Goal: Information Seeking & Learning: Learn about a topic

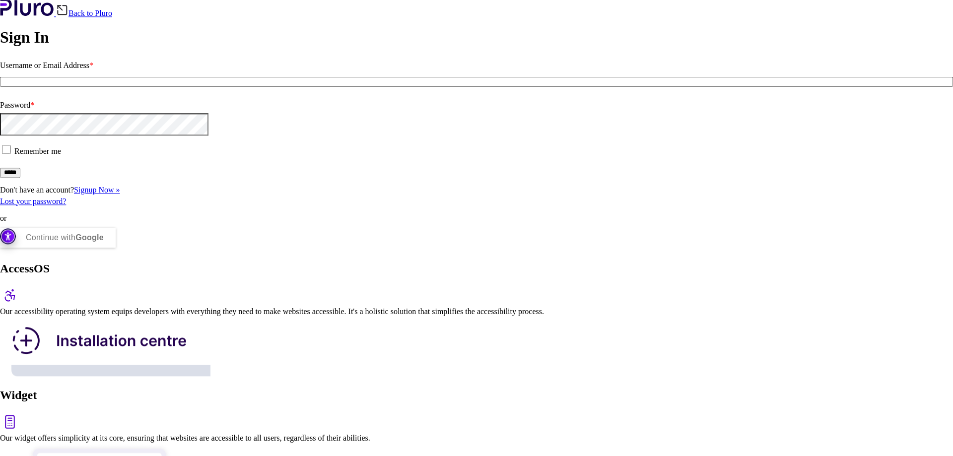
scroll to position [141, 0]
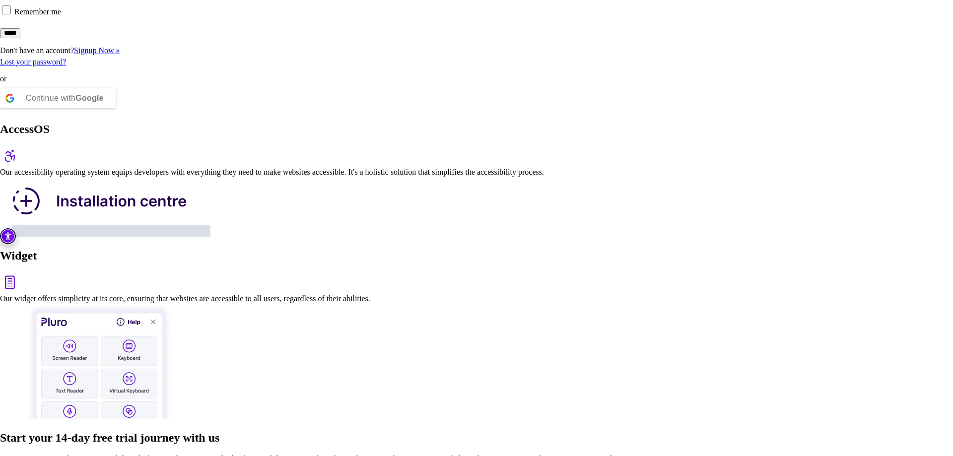
drag, startPoint x: 758, startPoint y: 86, endPoint x: 801, endPoint y: 94, distance: 43.8
click at [801, 454] on div "Discover our comprehensive accessibility platform. Utilize our one-of-a-kind ac…" at bounding box center [476, 458] width 953 height 9
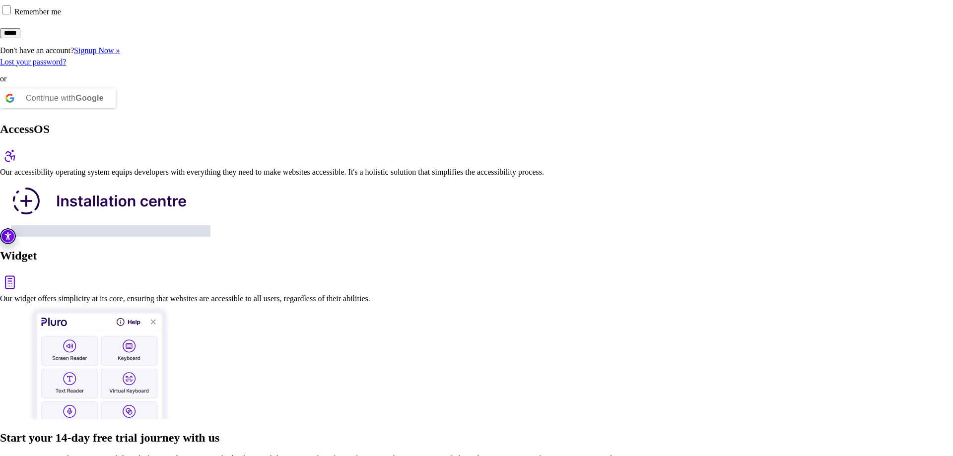
type input "*"
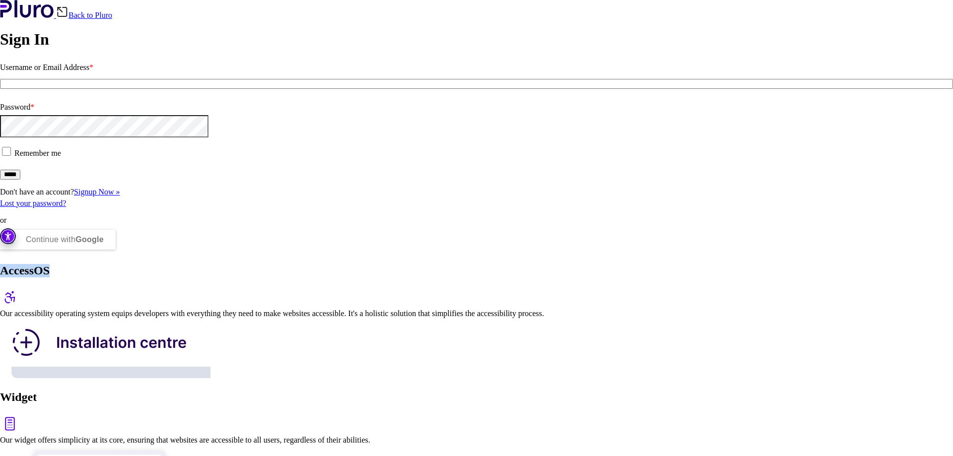
copy h2 "AccessOS"
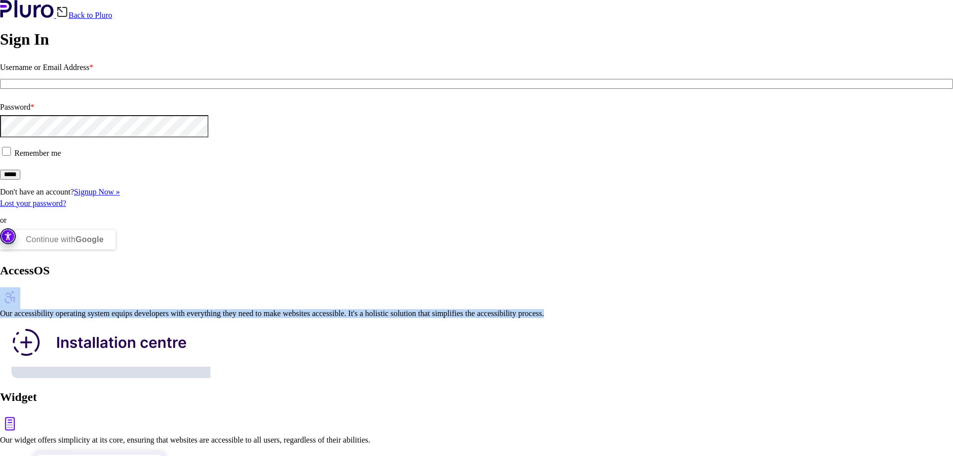
drag, startPoint x: 423, startPoint y: 26, endPoint x: 517, endPoint y: 94, distance: 116.5
click at [501, 264] on div "AccessOS Our accessibility operating system equips developers with everything t…" at bounding box center [476, 322] width 953 height 117
click at [548, 309] on div "Our accessibility operating system equips developers with everything they need …" at bounding box center [476, 313] width 953 height 9
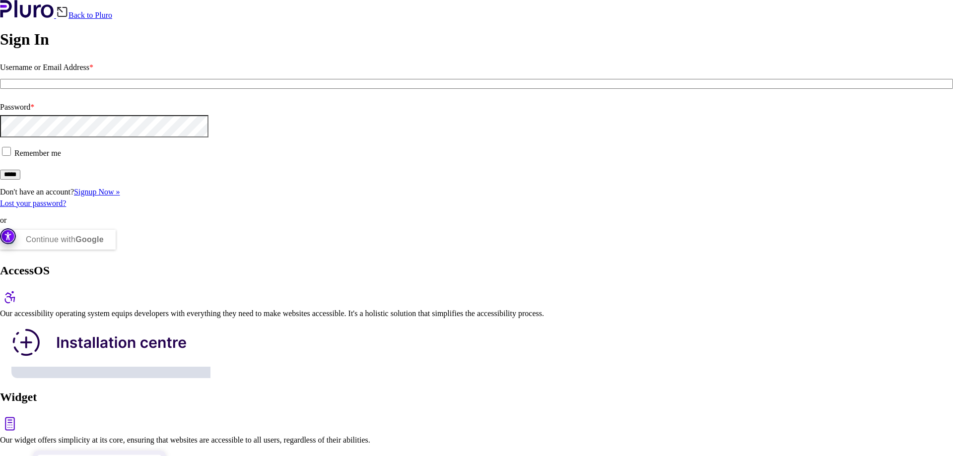
drag, startPoint x: 316, startPoint y: 41, endPoint x: 592, endPoint y: 56, distance: 276.7
click at [592, 309] on div "Our accessibility operating system equips developers with everything they need …" at bounding box center [476, 313] width 953 height 9
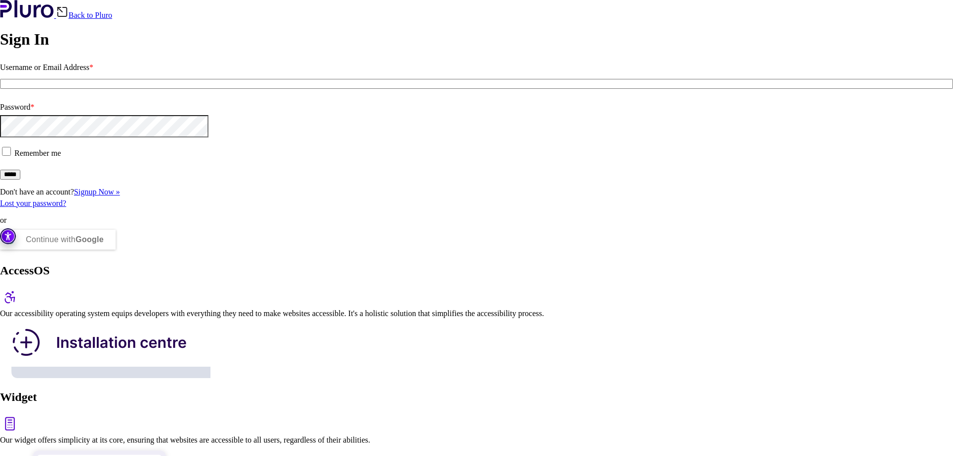
click at [483, 264] on div "AccessOS Our accessibility operating system equips developers with everything t…" at bounding box center [476, 322] width 953 height 117
copy link
drag, startPoint x: 63, startPoint y: 31, endPoint x: 88, endPoint y: 27, distance: 25.6
click at [24, 20] on div "Back to Pluro" at bounding box center [476, 10] width 953 height 20
